Goal: Task Accomplishment & Management: Complete application form

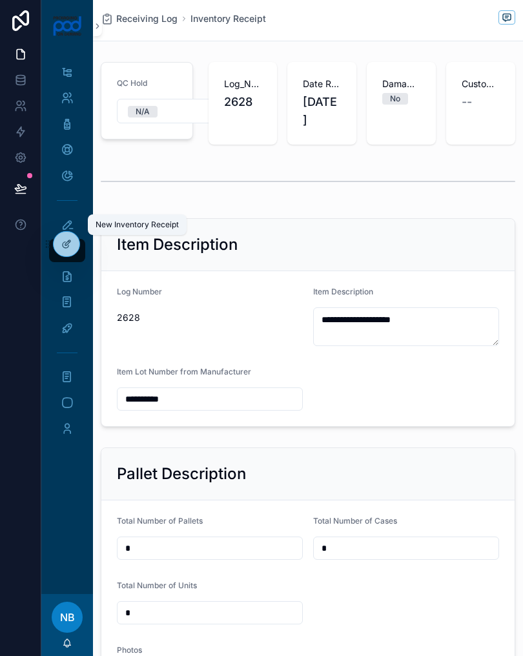
click at [62, 219] on icon "scrollable content" at bounding box center [67, 224] width 13 height 13
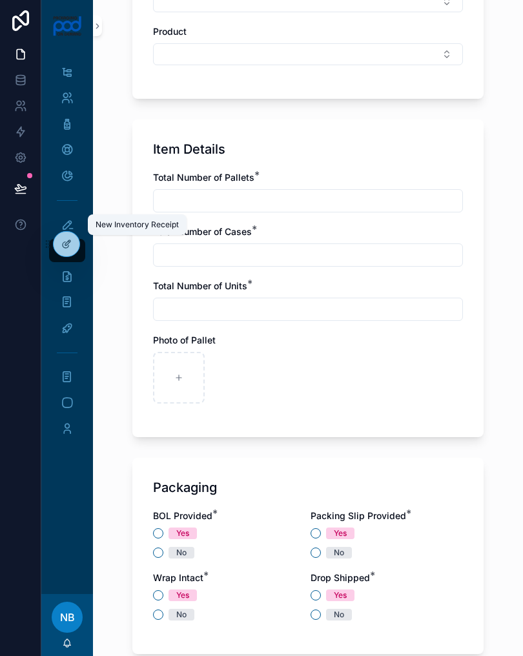
scroll to position [694, 0]
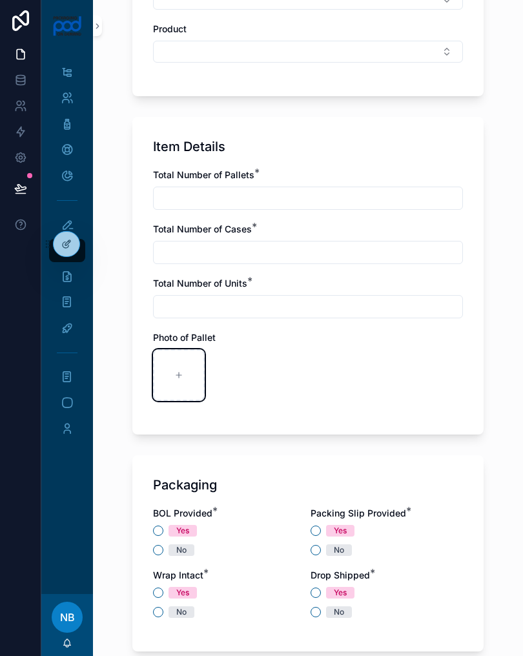
click at [187, 373] on div "scrollable content" at bounding box center [179, 375] width 52 height 52
type input "**********"
click at [304, 194] on input "scrollable content" at bounding box center [308, 198] width 309 height 18
type input "*"
click at [339, 246] on input "scrollable content" at bounding box center [308, 252] width 309 height 18
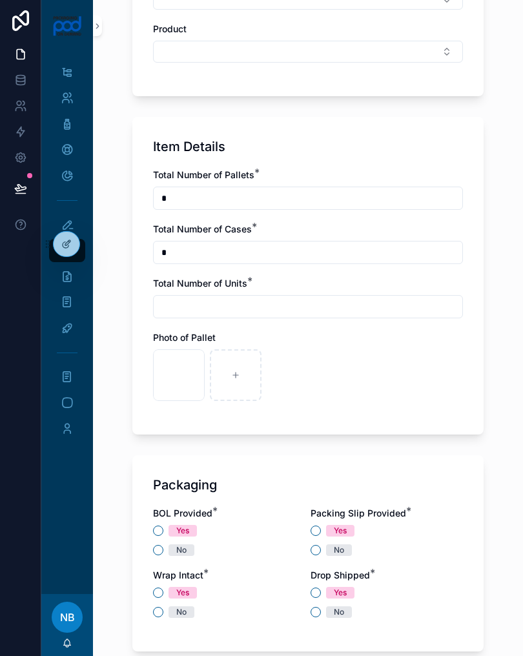
type input "*"
click at [321, 307] on input "scrollable content" at bounding box center [308, 307] width 309 height 18
click at [225, 371] on div "scrollable content" at bounding box center [236, 375] width 52 height 52
type input "**********"
click at [181, 298] on input "scrollable content" at bounding box center [308, 307] width 309 height 18
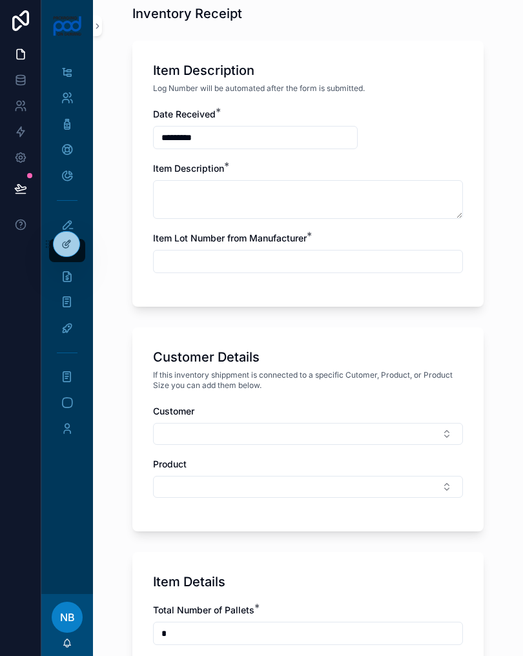
scroll to position [260, 0]
type input "*"
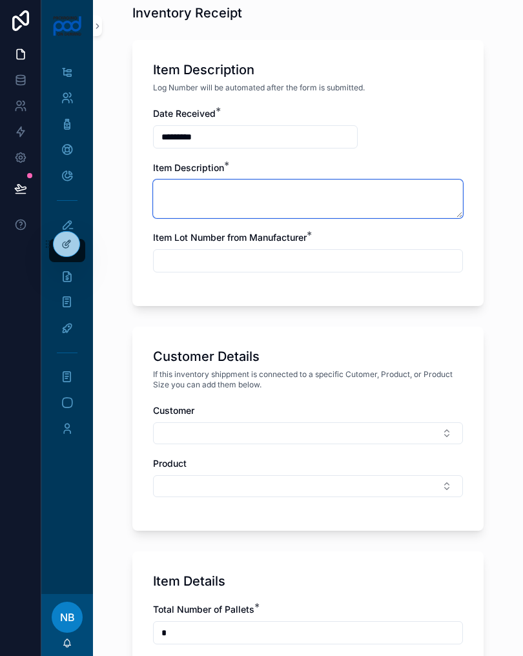
click at [176, 196] on textarea "scrollable content" at bounding box center [308, 198] width 310 height 39
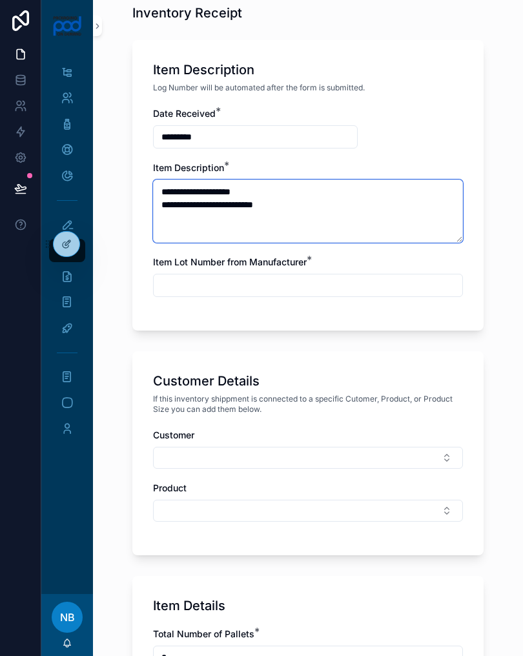
type textarea "**********"
click at [366, 281] on input "scrollable content" at bounding box center [308, 285] width 309 height 18
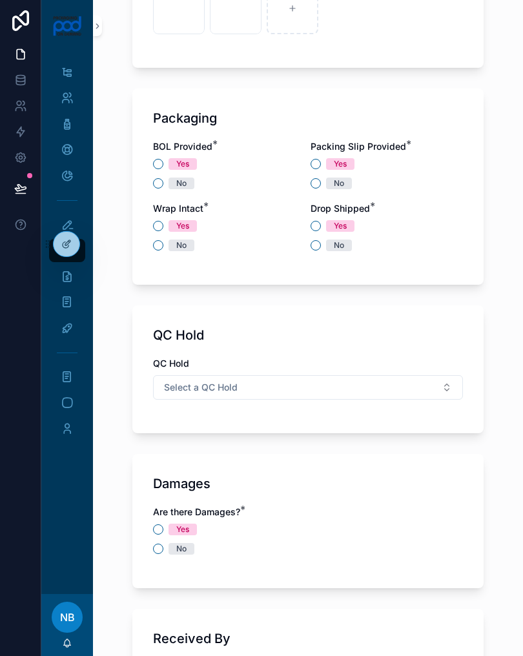
scroll to position [1085, 0]
type input "***"
click at [156, 185] on button "No" at bounding box center [158, 184] width 10 height 10
click at [304, 180] on div "No" at bounding box center [229, 184] width 152 height 12
click at [150, 241] on div "Packaging BOL Provided * Yes No Packing Slip Provided * Yes No Wrap Intact * Ye…" at bounding box center [307, 187] width 351 height 196
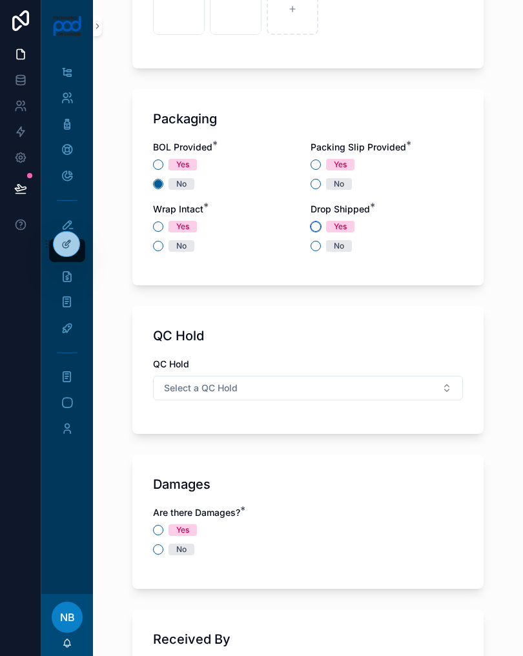
click at [317, 223] on button "Yes" at bounding box center [316, 226] width 10 height 10
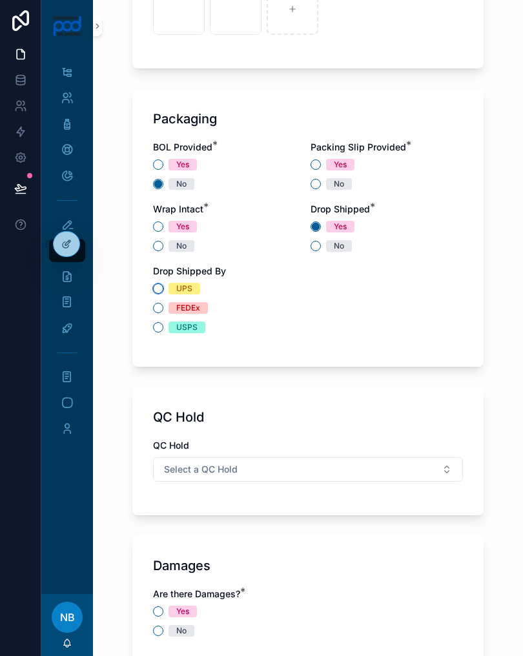
click at [154, 289] on button "UPS" at bounding box center [158, 288] width 10 height 10
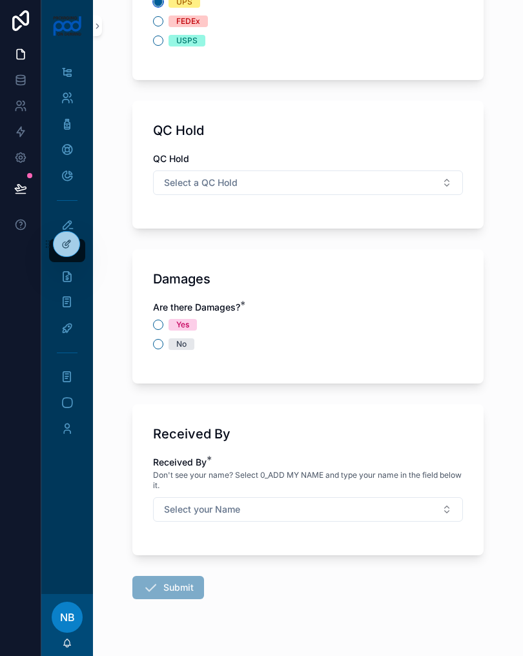
scroll to position [1366, 0]
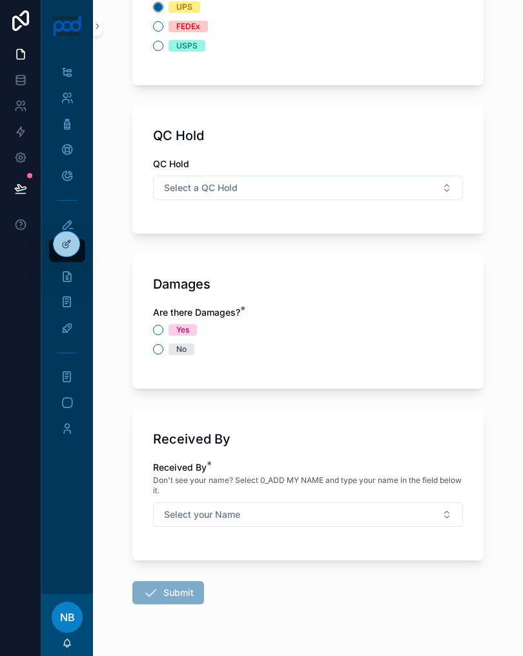
click at [161, 344] on div "No" at bounding box center [308, 349] width 310 height 12
click at [156, 346] on button "No" at bounding box center [158, 349] width 10 height 10
click at [383, 516] on button "Select your Name" at bounding box center [308, 514] width 310 height 25
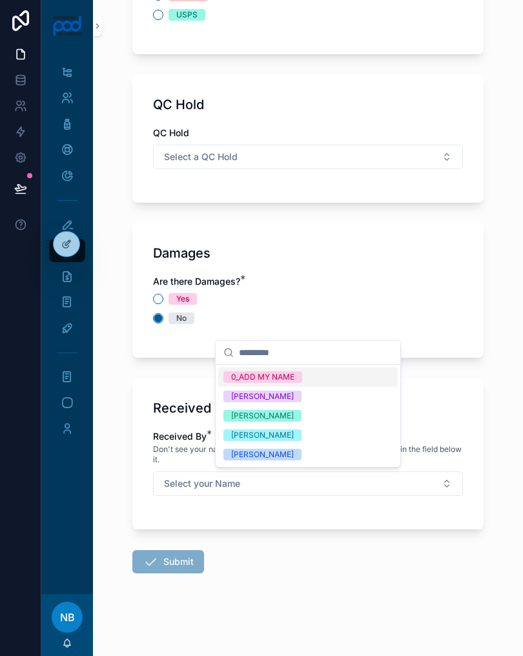
scroll to position [1397, 0]
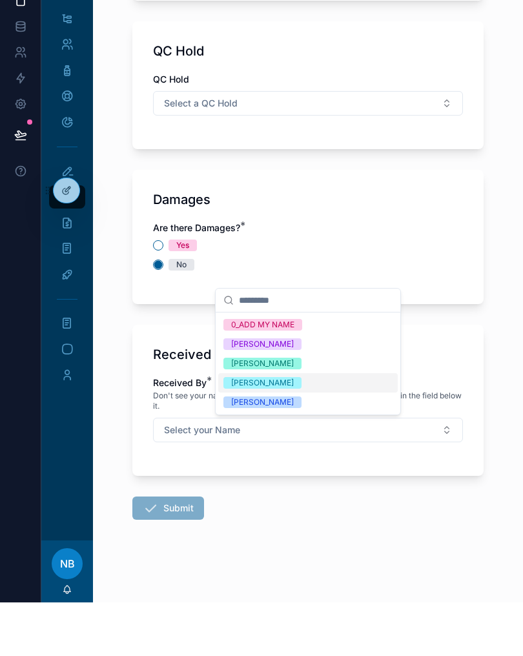
click at [304, 446] on div "[PERSON_NAME]" at bounding box center [307, 455] width 179 height 19
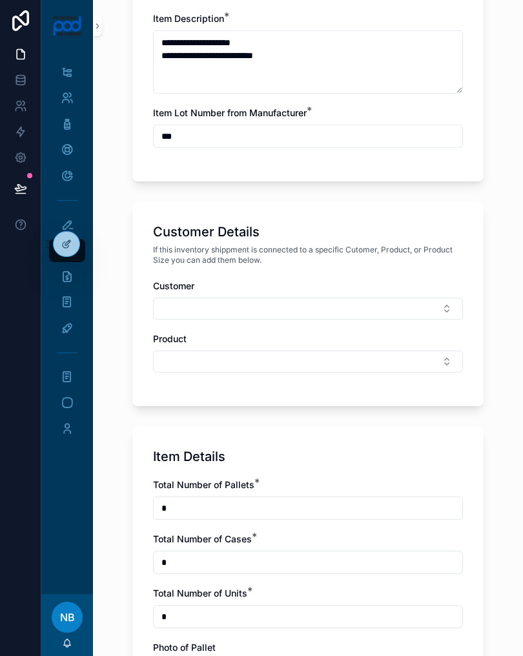
scroll to position [408, 0]
click at [371, 360] on button "Select Button" at bounding box center [308, 362] width 310 height 22
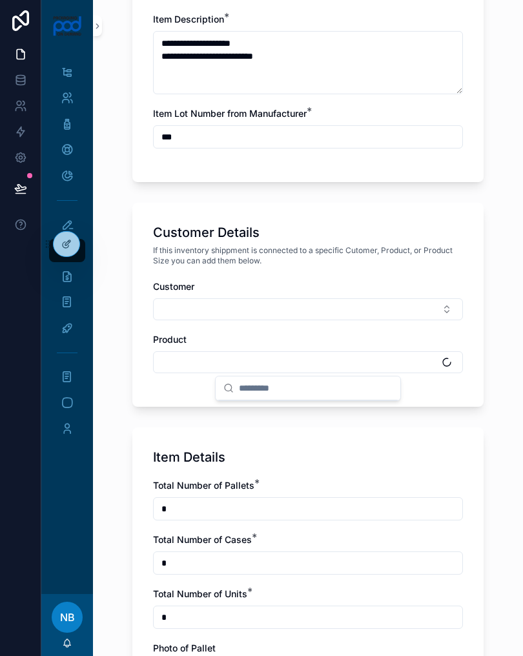
click at [482, 388] on div "Customer Details If this inventory shippment is connected to a specific Cutomer…" at bounding box center [307, 305] width 351 height 204
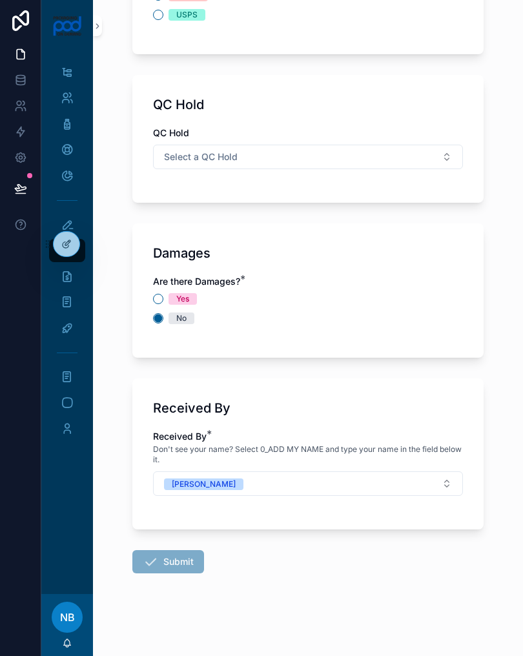
scroll to position [1397, 0]
click at [176, 562] on span "Submit" at bounding box center [168, 561] width 72 height 23
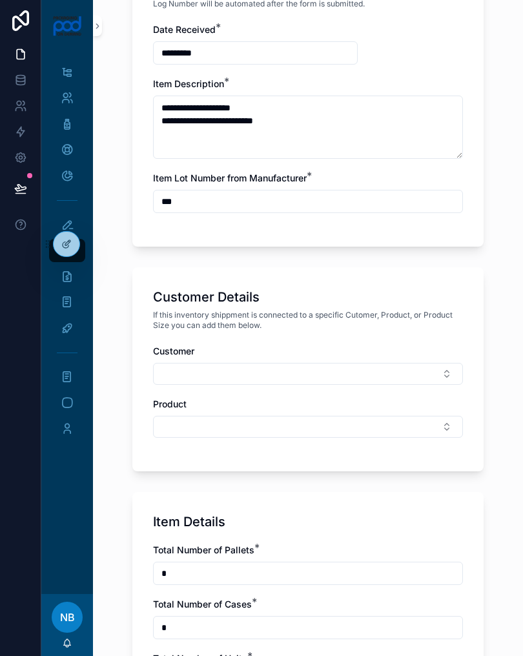
scroll to position [331, 0]
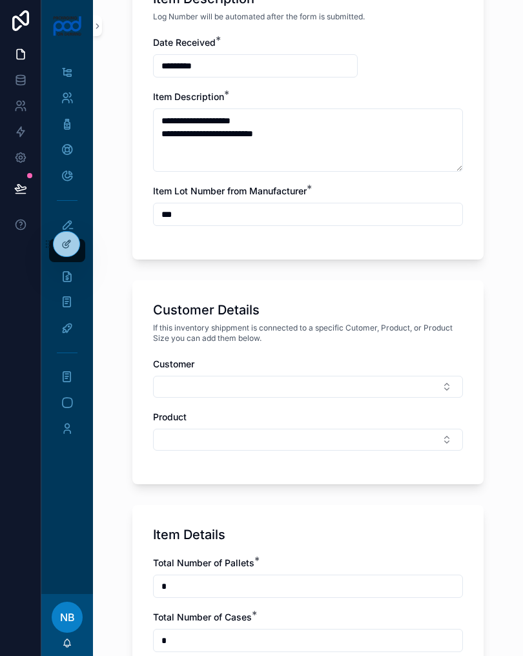
click at [400, 379] on button "Select Button" at bounding box center [308, 387] width 310 height 22
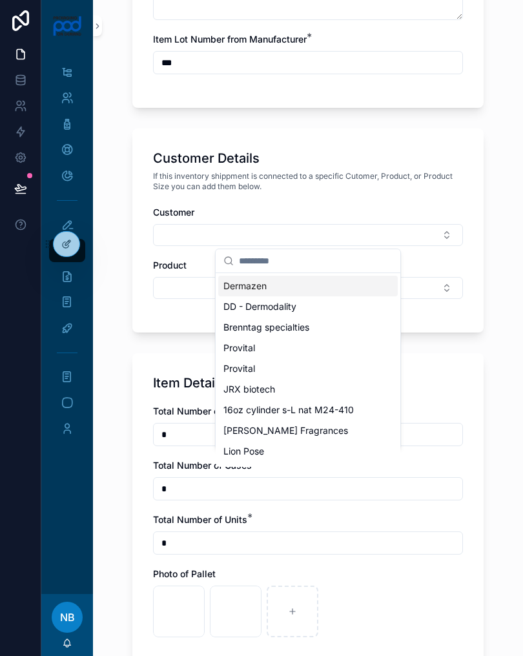
scroll to position [487, 0]
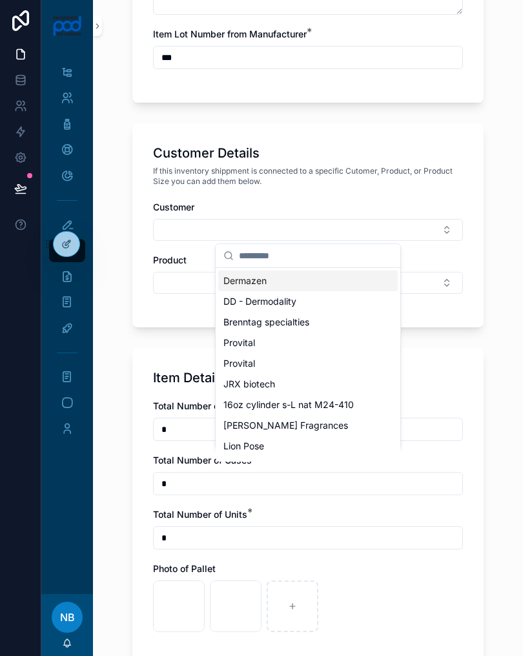
click at [485, 307] on div "**********" at bounding box center [308, 539] width 372 height 2053
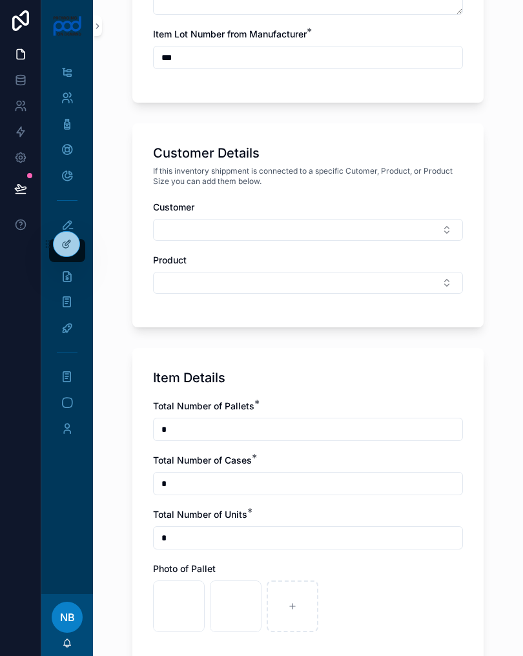
click at [416, 281] on button "Select Button" at bounding box center [308, 283] width 310 height 22
type input "*"
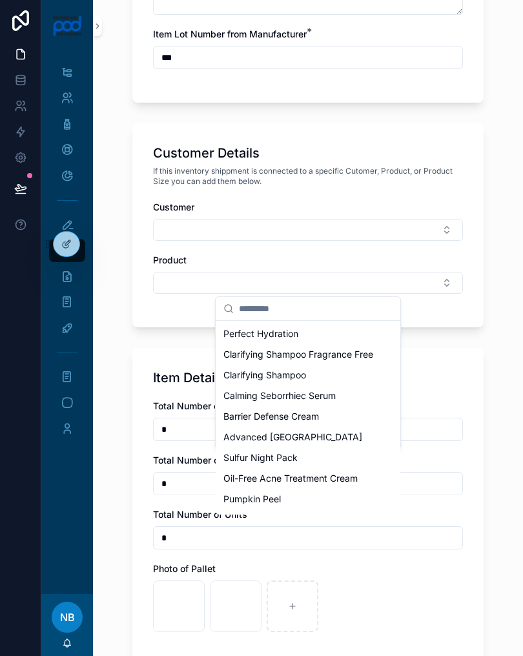
click at [488, 362] on div "**********" at bounding box center [308, 539] width 372 height 2053
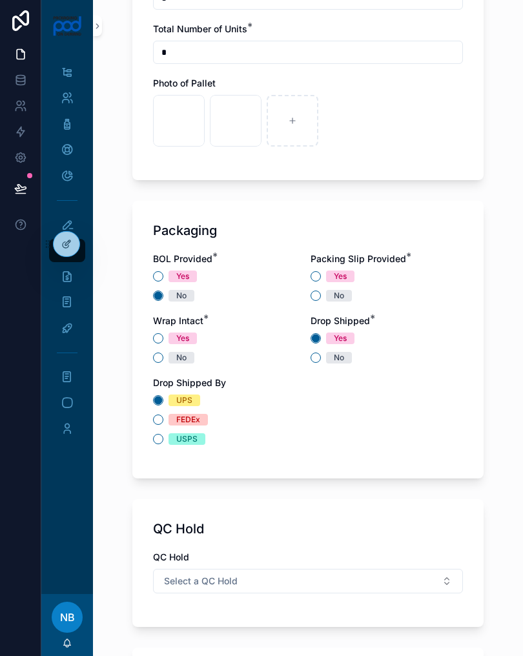
scroll to position [965, 0]
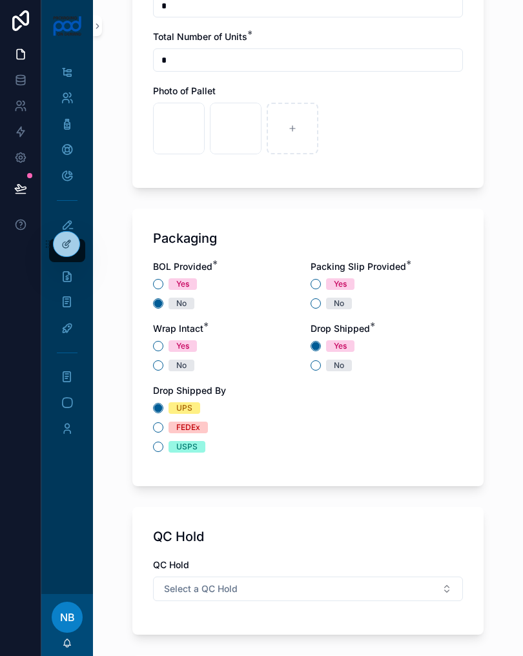
click at [163, 361] on div "No" at bounding box center [229, 366] width 152 height 12
click at [156, 362] on button "No" at bounding box center [158, 365] width 10 height 10
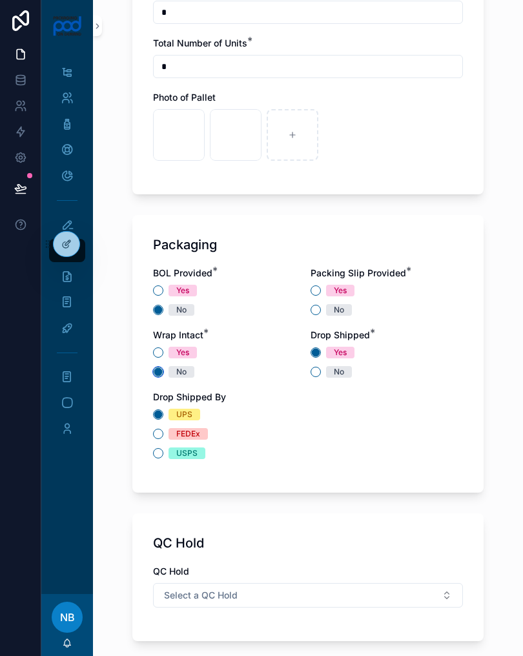
scroll to position [914, 0]
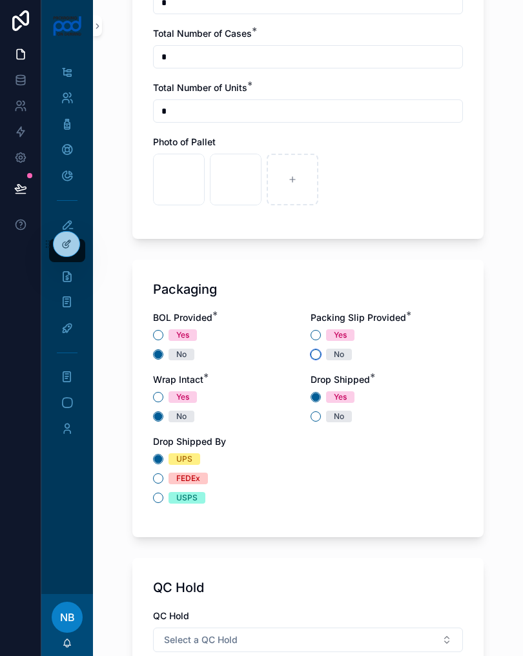
click at [315, 354] on button "No" at bounding box center [316, 354] width 10 height 10
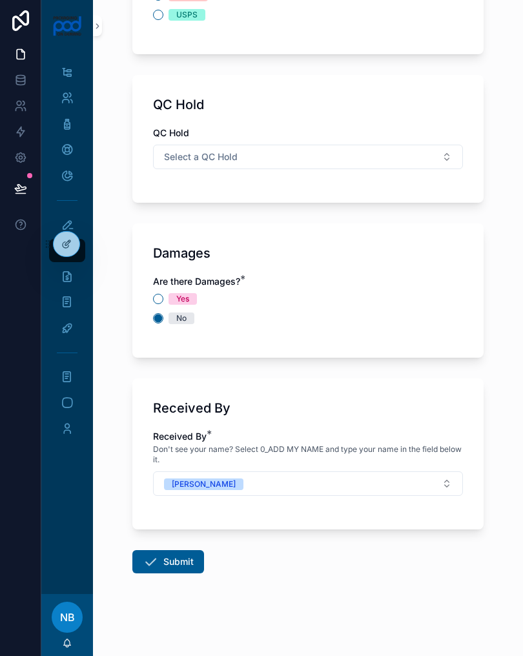
scroll to position [1397, 0]
click at [189, 565] on button "Submit" at bounding box center [168, 561] width 72 height 23
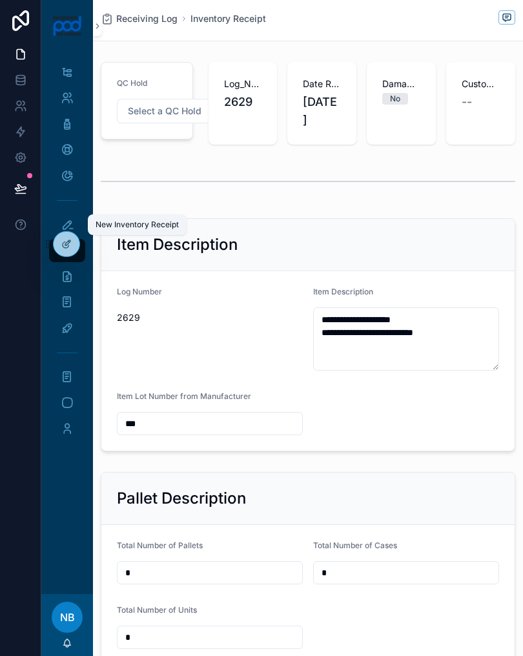
click at [120, 219] on div "New Inventory Receipt" at bounding box center [137, 224] width 83 height 10
click at [125, 225] on div "New Inventory Receipt" at bounding box center [137, 224] width 83 height 10
click at [67, 220] on icon "scrollable content" at bounding box center [67, 224] width 13 height 13
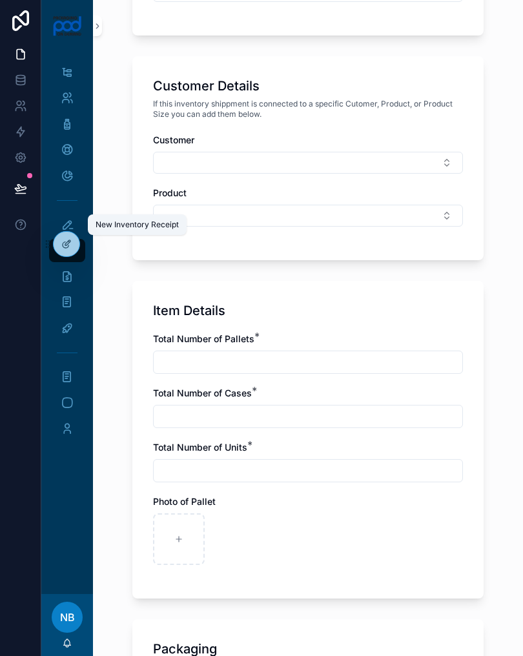
scroll to position [684, 0]
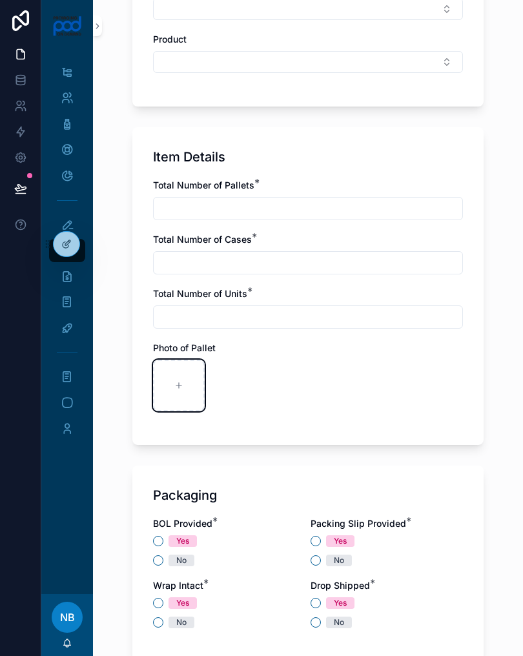
click at [176, 380] on div "scrollable content" at bounding box center [179, 386] width 52 height 52
type input "**********"
click at [241, 379] on div "scrollable content" at bounding box center [236, 386] width 52 height 52
type input "**********"
click at [183, 200] on input "scrollable content" at bounding box center [308, 208] width 309 height 18
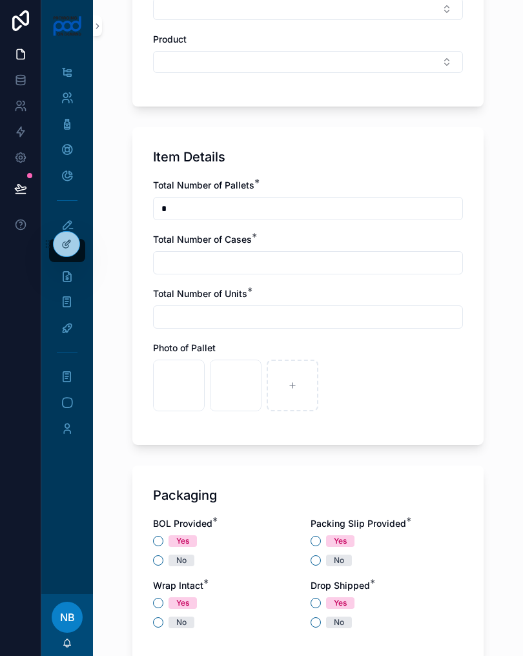
type input "*"
click at [165, 255] on input "scrollable content" at bounding box center [308, 263] width 309 height 18
type input "*"
click at [347, 336] on div "Total Number of Pallets * * Total Number of Cases * * Total Number of Units * P…" at bounding box center [308, 301] width 310 height 245
click at [367, 314] on input "scrollable content" at bounding box center [308, 317] width 309 height 18
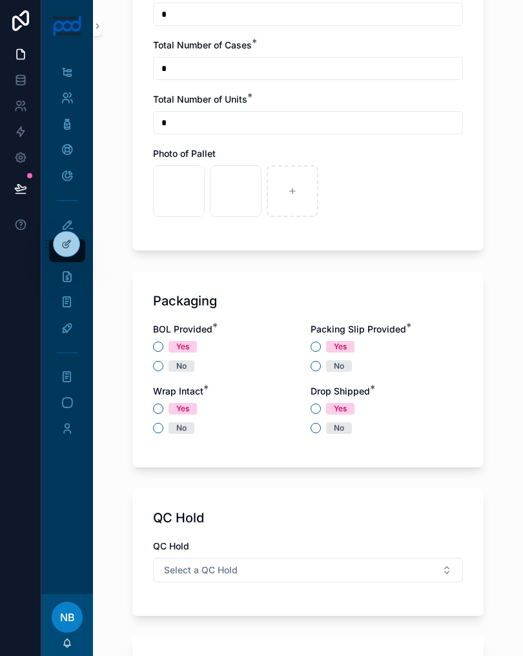
scroll to position [878, 0]
type input "*"
click at [149, 364] on div "Packaging BOL Provided * Yes No Packing Slip Provided * Yes No Wrap Intact * Ye…" at bounding box center [307, 369] width 351 height 196
click at [317, 368] on button "No" at bounding box center [316, 366] width 10 height 10
click at [158, 363] on button "No" at bounding box center [158, 366] width 10 height 10
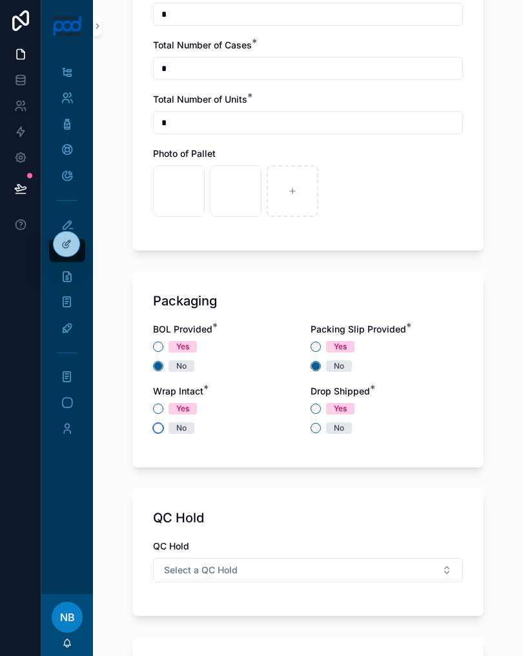
click at [154, 428] on button "No" at bounding box center [158, 428] width 10 height 10
click at [314, 408] on button "Yes" at bounding box center [316, 408] width 10 height 10
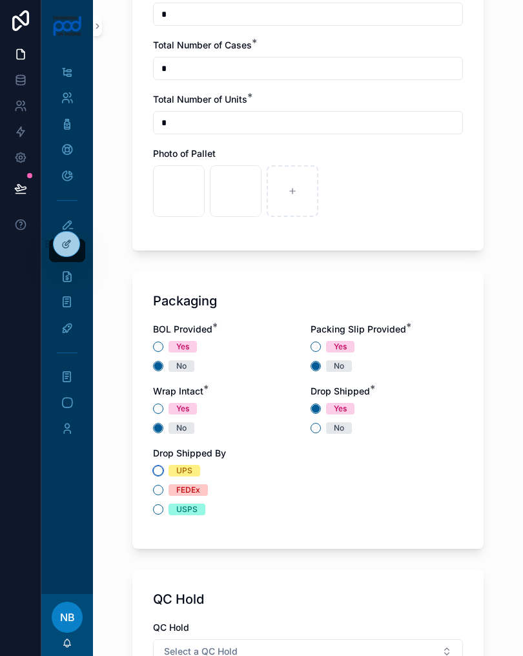
click at [159, 469] on button "UPS" at bounding box center [158, 470] width 10 height 10
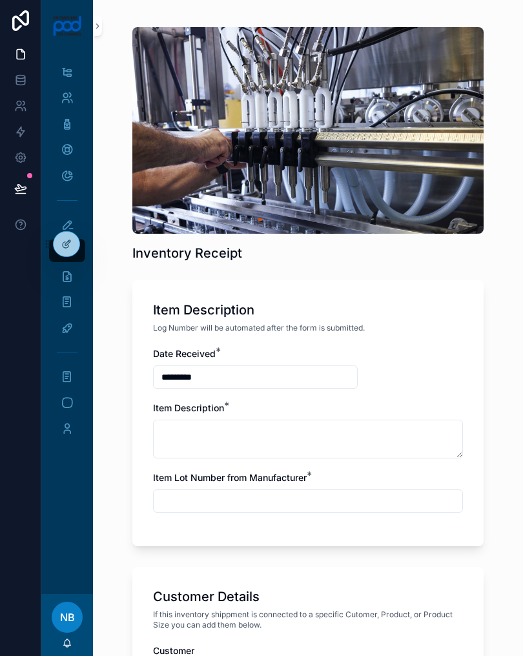
scroll to position [25, 0]
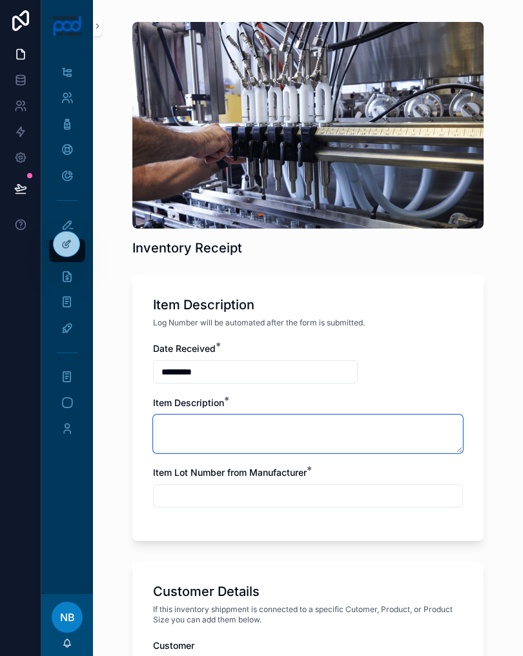
click at [352, 434] on textarea "scrollable content" at bounding box center [308, 433] width 310 height 39
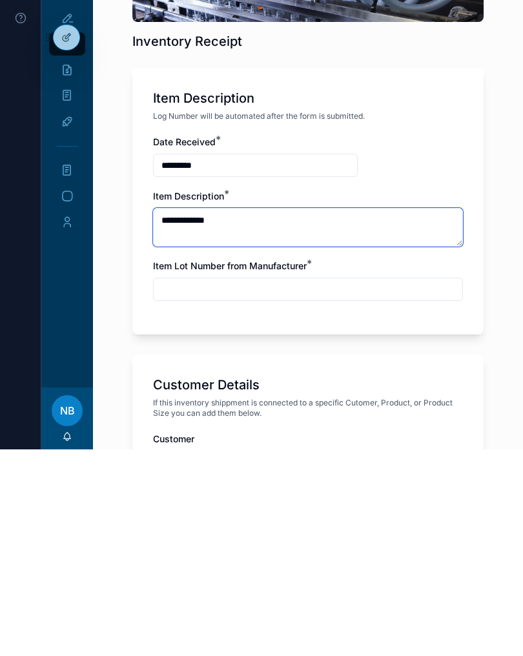
type textarea "**********"
click at [375, 487] on input "scrollable content" at bounding box center [308, 496] width 309 height 18
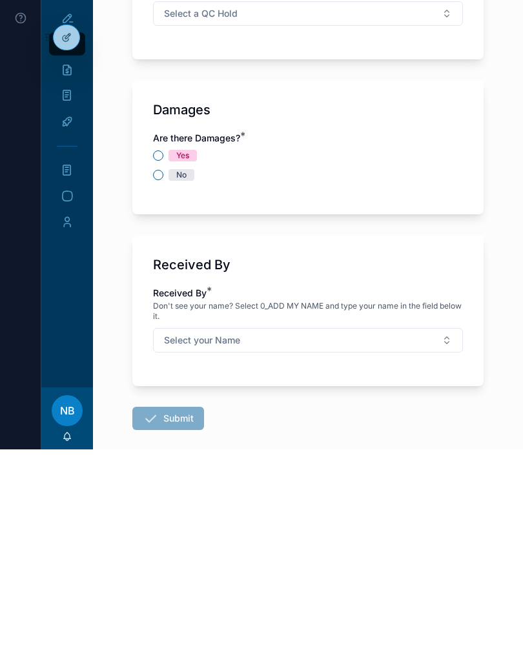
scroll to position [1285, 0]
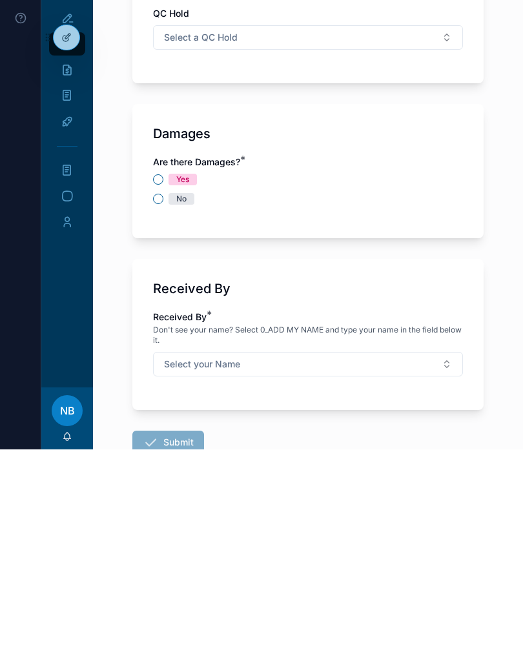
type input "***"
click at [148, 311] on div "Damages Are there Damages? * Yes No" at bounding box center [307, 378] width 351 height 134
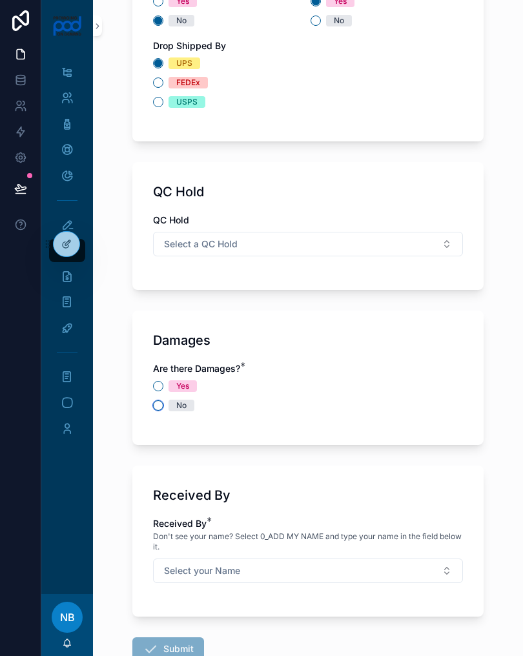
click at [161, 401] on button "No" at bounding box center [158, 405] width 10 height 10
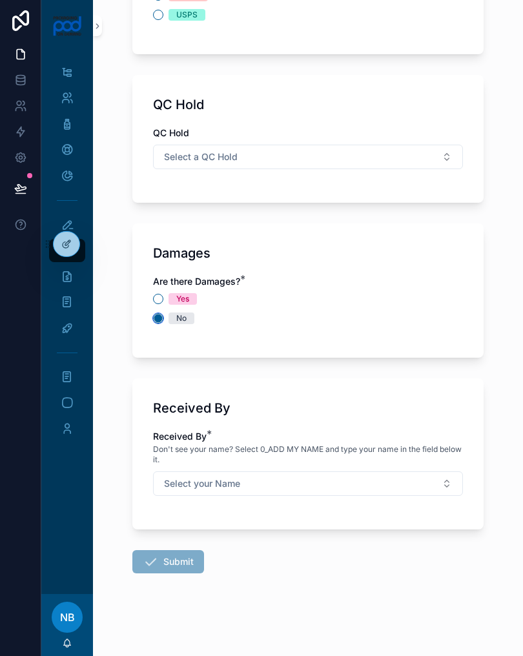
scroll to position [1372, 0]
click at [436, 481] on button "Select your Name" at bounding box center [308, 483] width 310 height 25
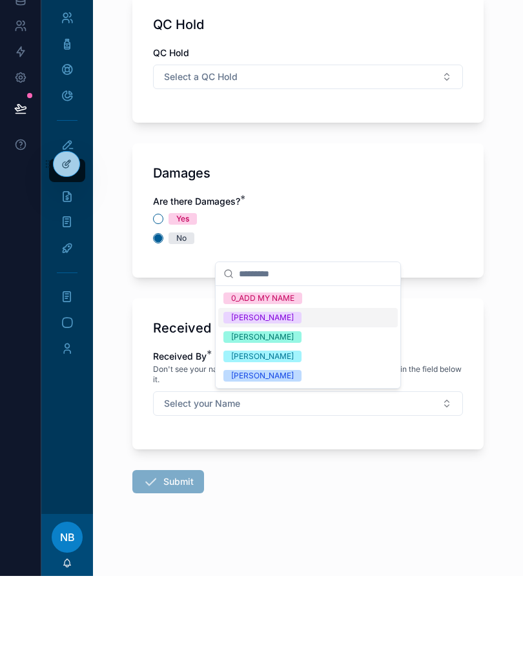
click at [293, 450] on div "[PERSON_NAME]" at bounding box center [262, 456] width 63 height 12
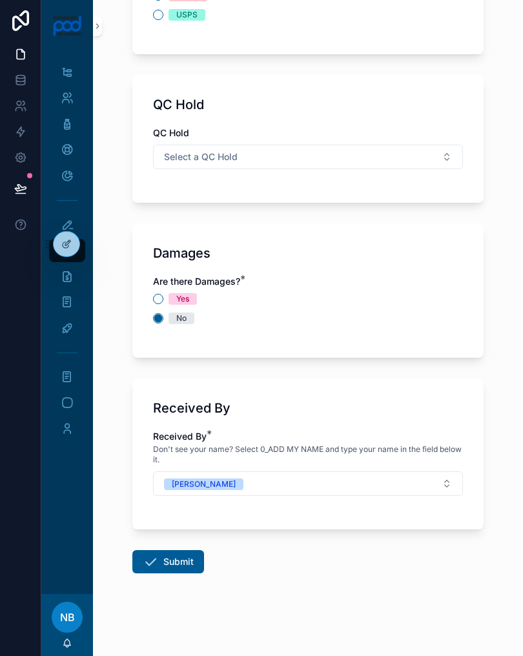
click at [181, 566] on button "Submit" at bounding box center [168, 561] width 72 height 23
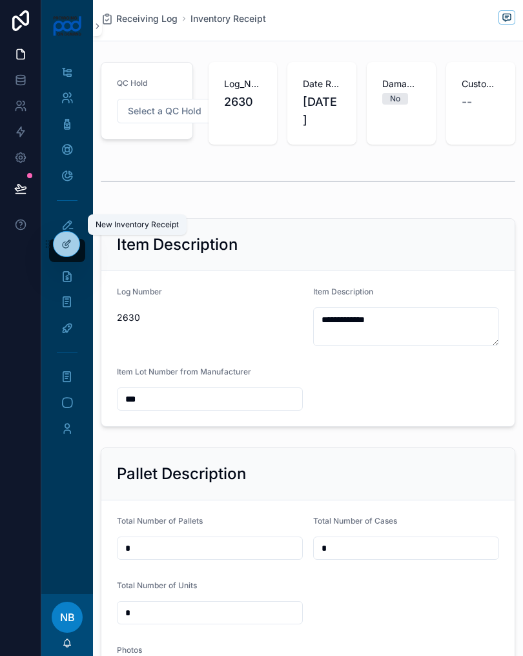
click at [74, 216] on div "New Inventory Receipt" at bounding box center [67, 224] width 21 height 21
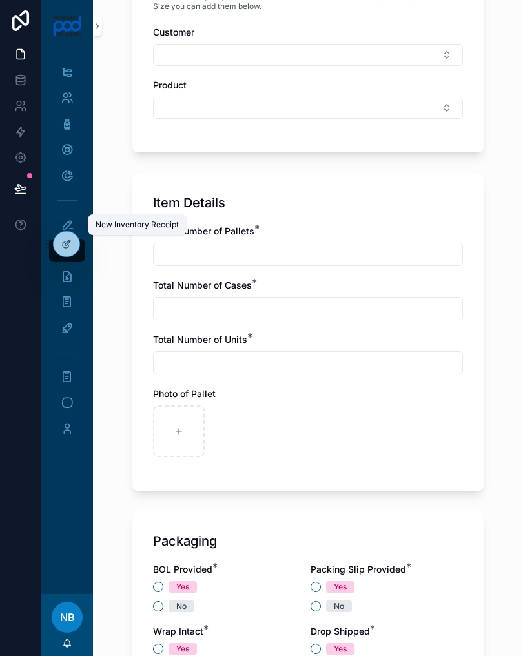
scroll to position [637, 0]
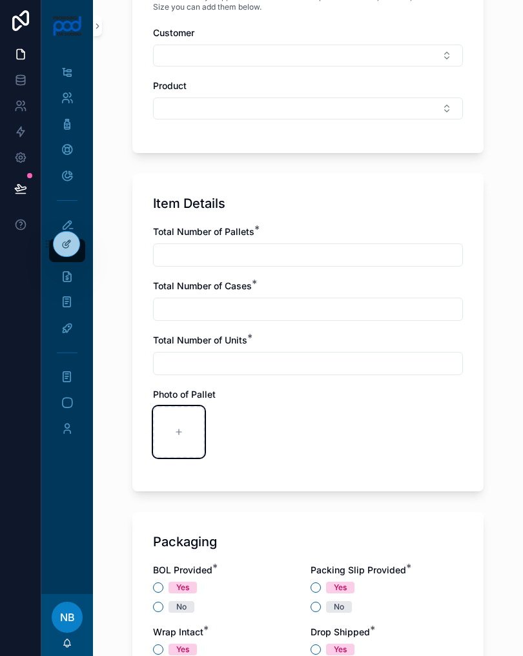
click at [187, 424] on div "scrollable content" at bounding box center [179, 432] width 52 height 52
type input "**********"
click at [232, 427] on div "scrollable content" at bounding box center [236, 432] width 52 height 52
type input "**********"
click at [301, 443] on div "scrollable content" at bounding box center [293, 432] width 52 height 52
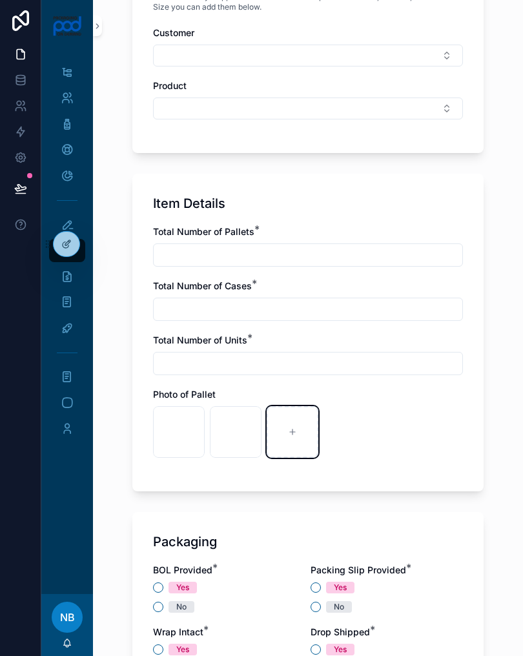
type input "**********"
click at [383, 250] on input "scrollable content" at bounding box center [308, 255] width 309 height 18
type input "*"
click at [176, 303] on input "scrollable content" at bounding box center [308, 309] width 309 height 18
type input "*"
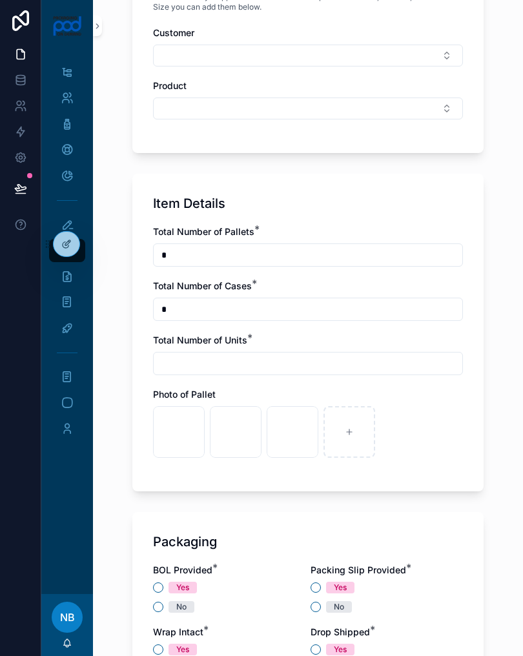
click at [398, 358] on input "scrollable content" at bounding box center [308, 363] width 309 height 18
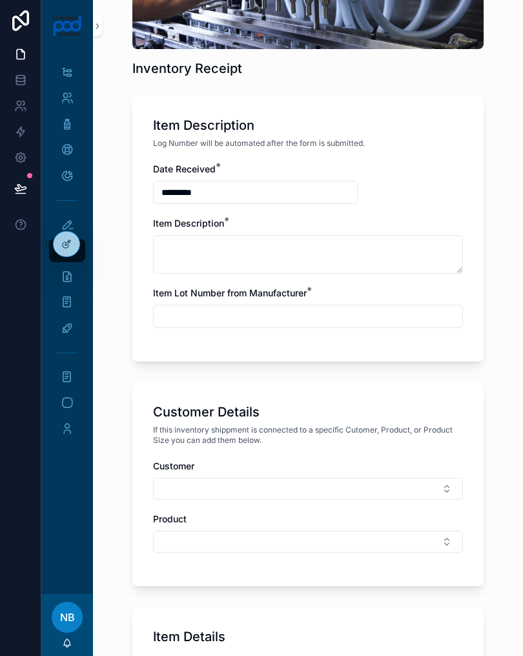
scroll to position [192, 0]
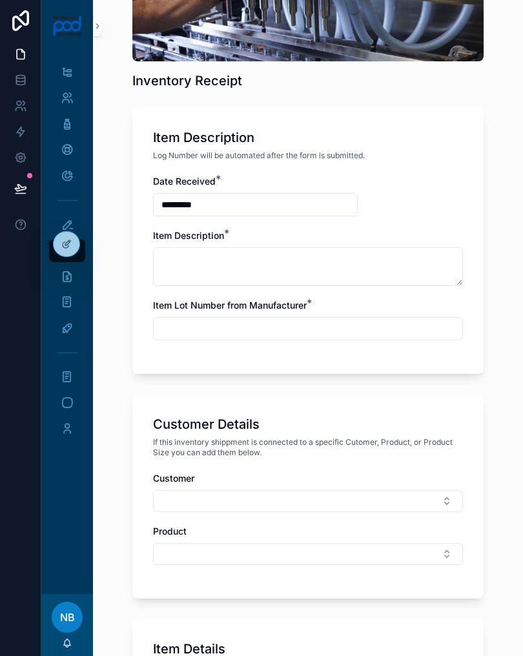
type input "**"
click at [408, 267] on textarea "scrollable content" at bounding box center [308, 266] width 310 height 39
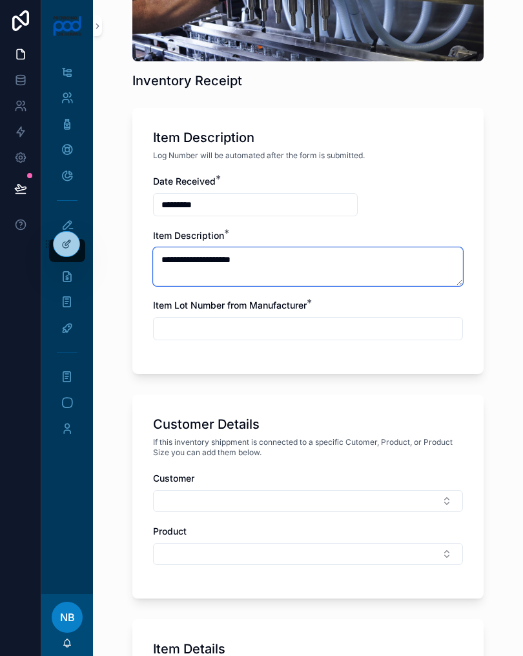
type textarea "**********"
click at [400, 324] on input "scrollable content" at bounding box center [308, 329] width 309 height 18
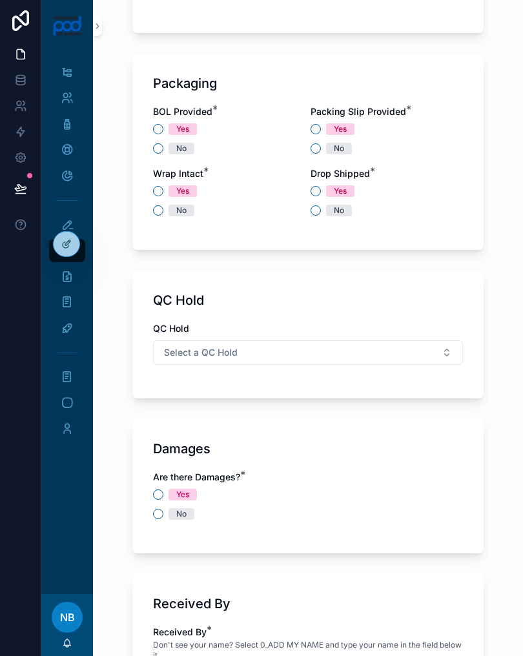
scroll to position [1095, 0]
type input "***"
click at [159, 139] on div "Yes No" at bounding box center [229, 139] width 152 height 31
click at [156, 149] on button "No" at bounding box center [158, 149] width 10 height 10
click at [313, 127] on button "Yes" at bounding box center [316, 130] width 10 height 10
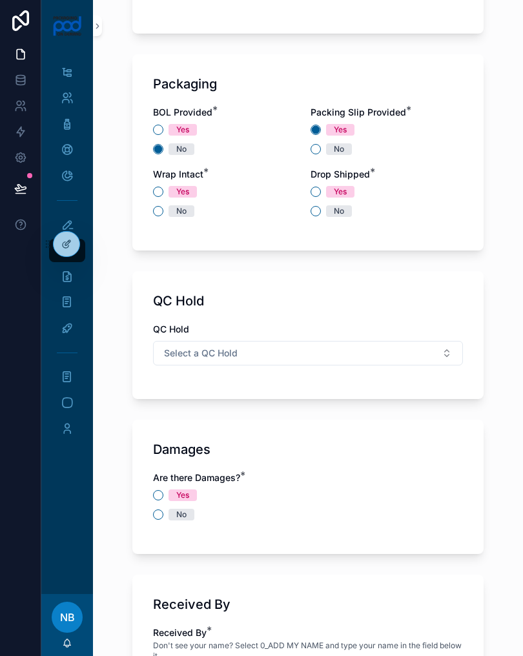
click at [156, 202] on div "Yes No" at bounding box center [229, 201] width 152 height 31
click at [156, 207] on button "No" at bounding box center [158, 211] width 10 height 10
click at [314, 183] on div "Drop Shipped * Yes No" at bounding box center [387, 192] width 152 height 49
click at [320, 188] on button "Yes" at bounding box center [316, 192] width 10 height 10
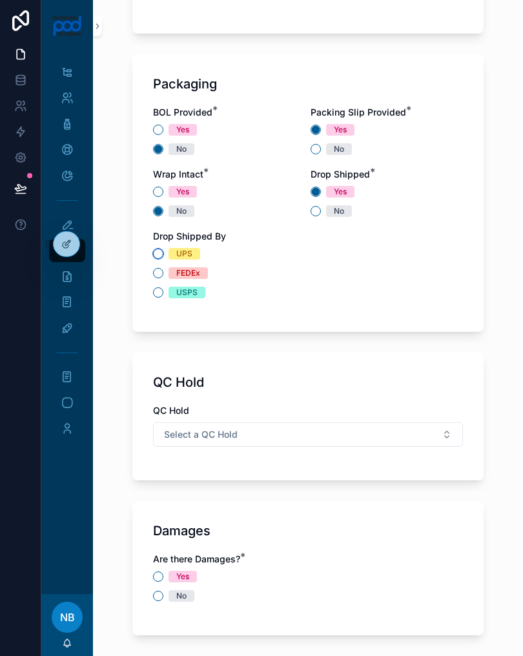
click at [157, 251] on button "UPS" at bounding box center [158, 254] width 10 height 10
click at [158, 595] on button "No" at bounding box center [158, 596] width 10 height 10
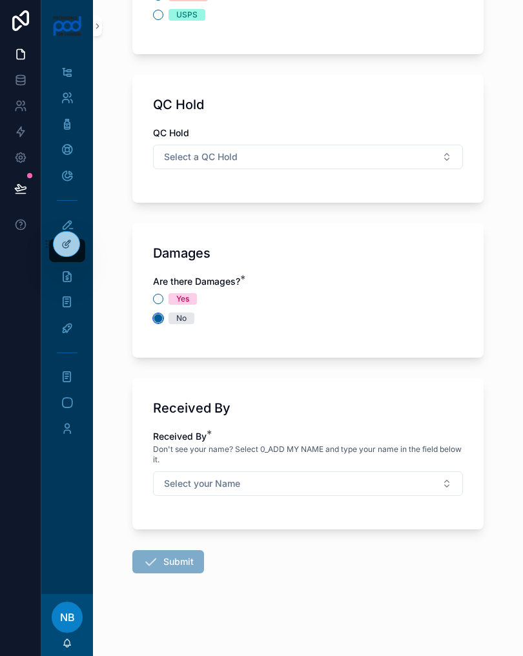
scroll to position [1372, 0]
click at [429, 487] on button "Select your Name" at bounding box center [308, 483] width 310 height 25
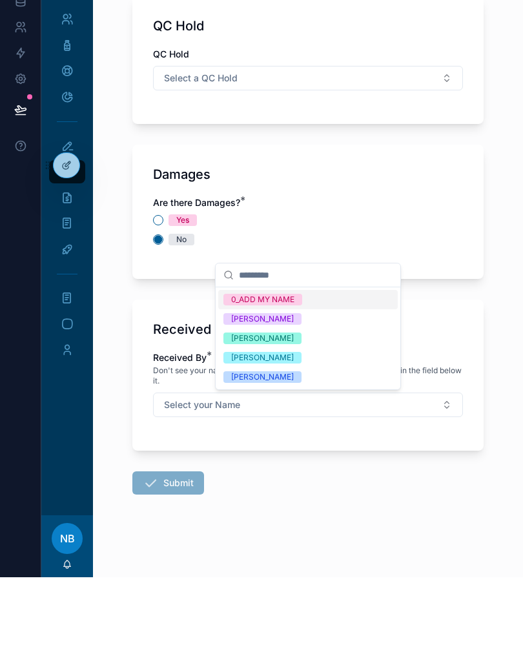
click at [296, 450] on span "[PERSON_NAME]" at bounding box center [262, 456] width 78 height 12
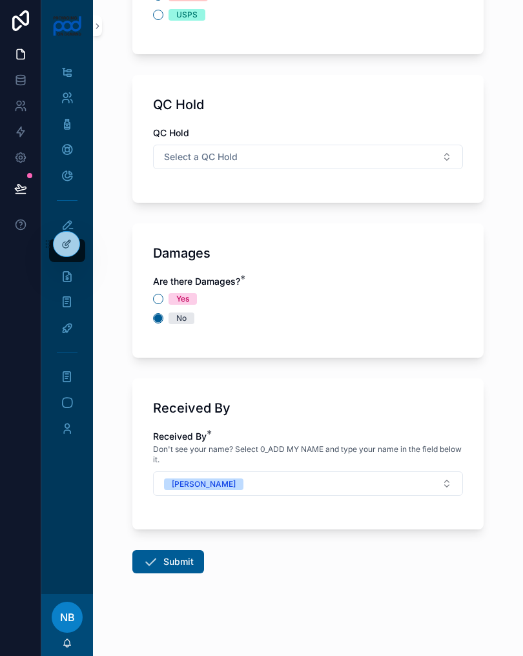
click at [155, 564] on icon "scrollable content" at bounding box center [150, 561] width 15 height 15
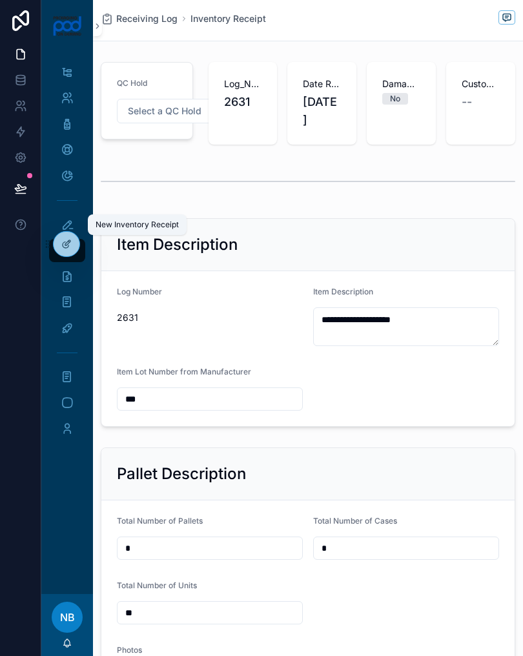
click at [114, 224] on div "New Inventory Receipt" at bounding box center [137, 224] width 83 height 10
click at [65, 227] on icon "scrollable content" at bounding box center [67, 224] width 13 height 13
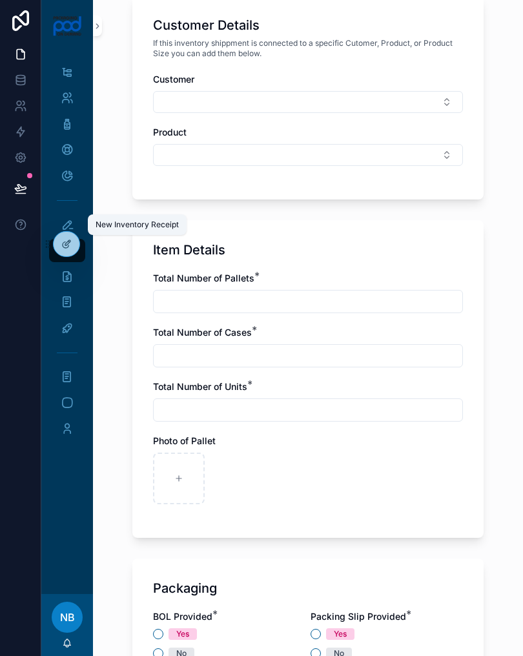
scroll to position [602, 0]
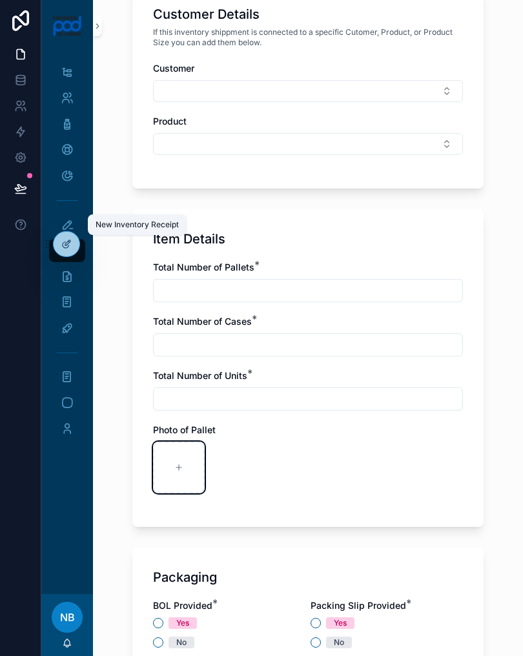
click at [183, 467] on icon "scrollable content" at bounding box center [178, 467] width 9 height 9
type input "**********"
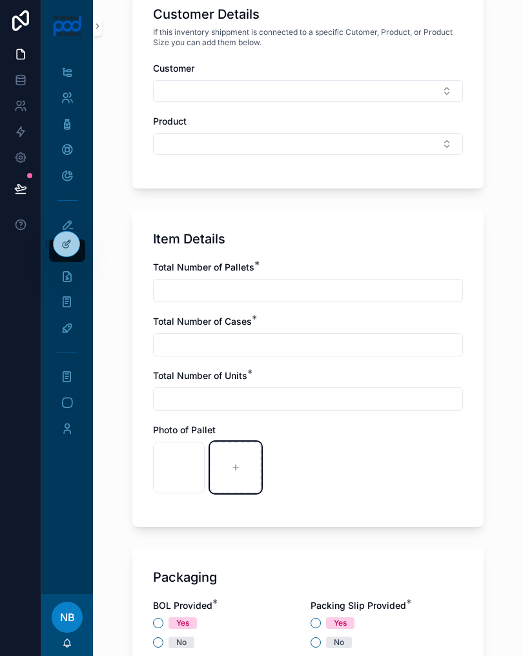
click at [237, 465] on icon "scrollable content" at bounding box center [235, 467] width 9 height 9
type input "**********"
